Goal: Check status: Check status

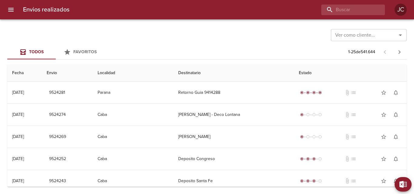
click at [352, 16] on div "Envios realizados JC" at bounding box center [207, 9] width 414 height 19
click at [352, 11] on input "buscar" at bounding box center [336, 10] width 78 height 11
type input "9414288"
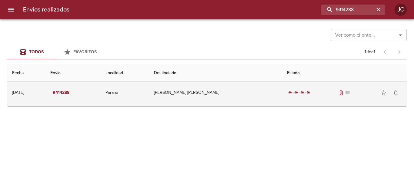
click at [212, 93] on td "[PERSON_NAME] [PERSON_NAME]" at bounding box center [215, 93] width 133 height 22
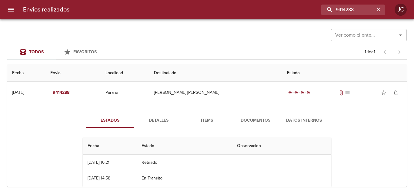
click at [255, 121] on span "Documentos" at bounding box center [255, 121] width 41 height 8
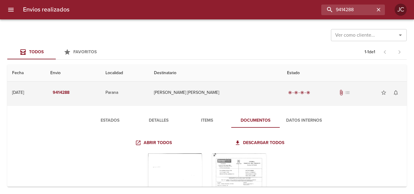
scroll to position [60, 0]
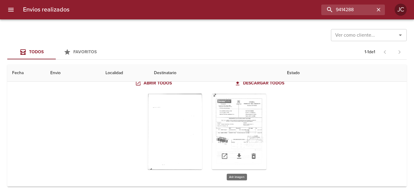
click at [231, 131] on div "Tabla de envíos del cliente" at bounding box center [239, 132] width 55 height 76
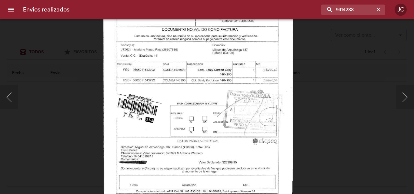
click at [225, 77] on img "Lightbox" at bounding box center [198, 76] width 190 height 269
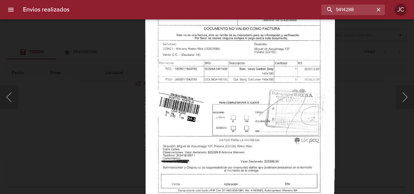
click at [258, 162] on img "Lightbox" at bounding box center [240, 75] width 190 height 269
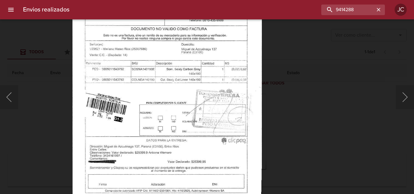
click at [222, 124] on img "Lightbox" at bounding box center [167, 75] width 190 height 269
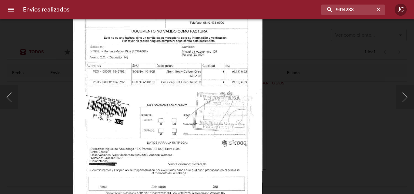
click at [326, 124] on div "Lightbox" at bounding box center [207, 97] width 414 height 194
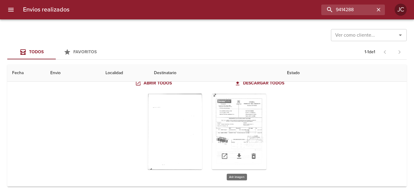
click at [239, 133] on div "Tabla de envíos del cliente" at bounding box center [239, 132] width 55 height 76
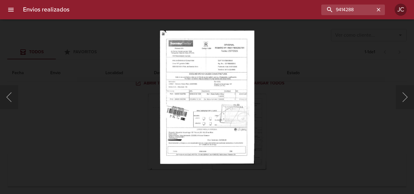
drag, startPoint x: 117, startPoint y: 32, endPoint x: 198, endPoint y: 1, distance: 86.9
click at [123, 30] on div "Lightbox" at bounding box center [207, 97] width 414 height 194
